Goal: Task Accomplishment & Management: Complete application form

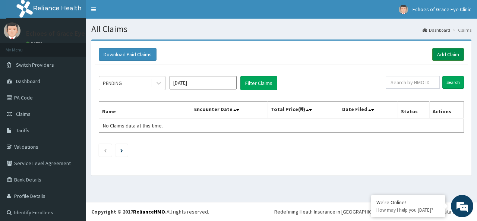
click at [442, 59] on link "Add Claim" at bounding box center [448, 54] width 32 height 13
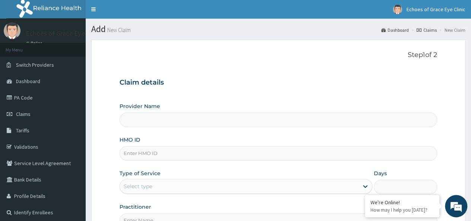
type input "Echoes of Grace Eye Clinic- Ipaja"
click at [156, 153] on input "HMO ID" at bounding box center [279, 153] width 318 height 15
paste input "nbc/10126/d"
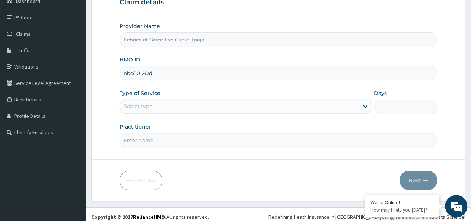
scroll to position [83, 0]
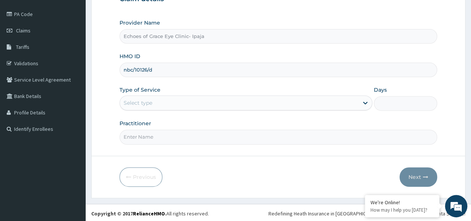
type input "nbc/10126/d"
click at [228, 105] on div "Select type" at bounding box center [239, 103] width 239 height 12
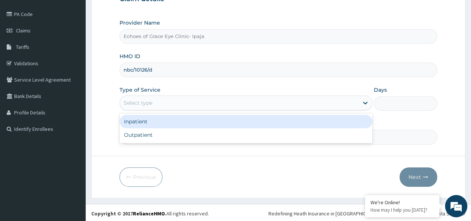
scroll to position [0, 0]
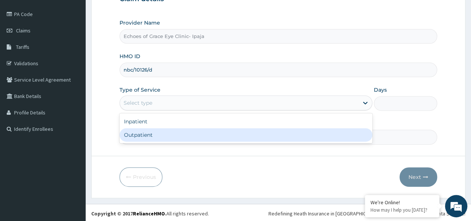
click at [182, 128] on div "Outpatient" at bounding box center [246, 134] width 253 height 13
type input "1"
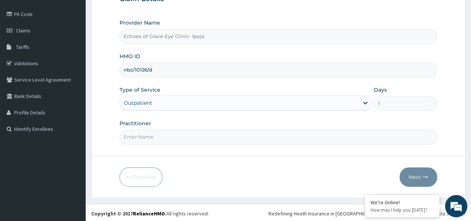
click at [168, 135] on input "Practitioner" at bounding box center [279, 137] width 318 height 15
type input "d"
type input "Dr Chinemerem"
click at [414, 174] on button "Next" at bounding box center [419, 176] width 38 height 19
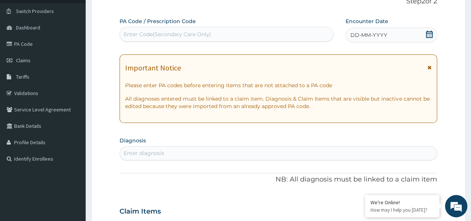
scroll to position [40, 0]
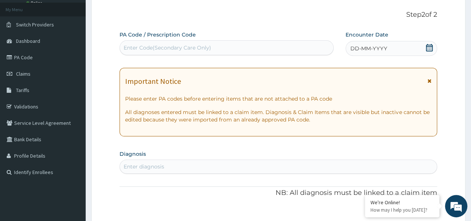
click at [143, 42] on div "Enter Code(Secondary Care Only)" at bounding box center [226, 48] width 213 height 12
paste input "PA/E4BBC1"
type input "PA/E4BBC1"
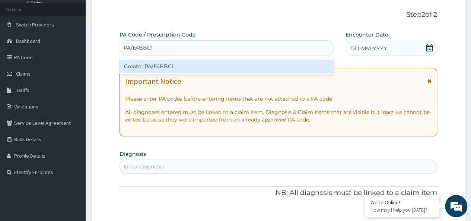
click at [155, 64] on div "Create "PA/E4BBC1"" at bounding box center [227, 66] width 214 height 13
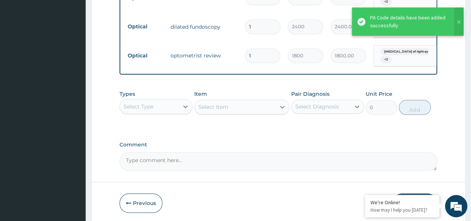
scroll to position [340, 0]
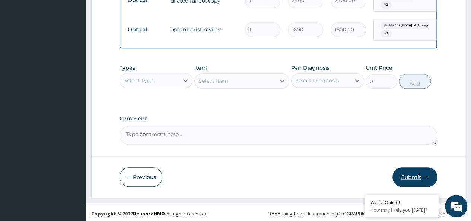
click at [416, 176] on button "Submit" at bounding box center [414, 176] width 45 height 19
